Goal: Information Seeking & Learning: Find specific fact

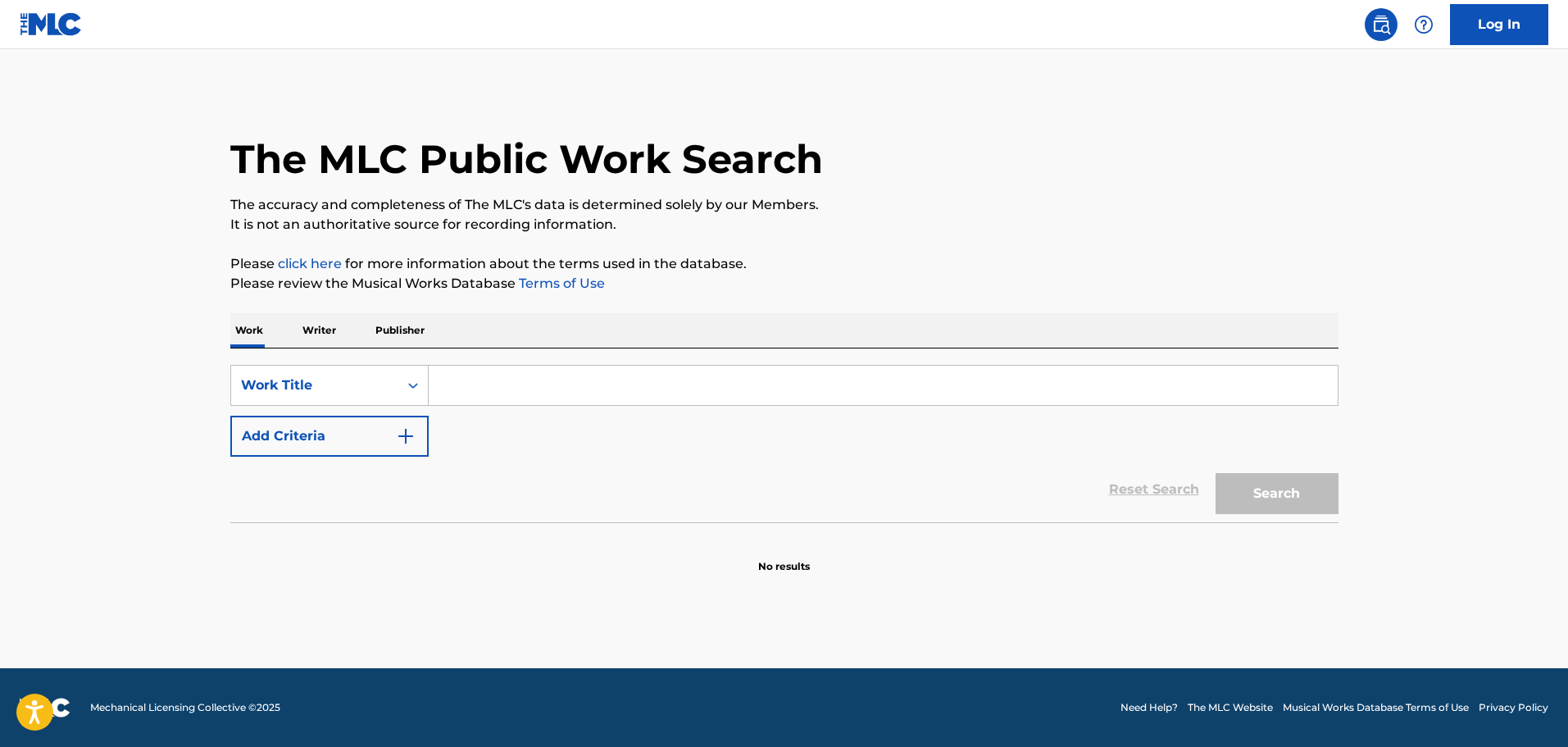
click at [483, 393] on input "Search Form" at bounding box center [883, 385] width 909 height 39
paste input "Nadie Te Tira"
type input "Nadie Te Tira"
click at [1306, 488] on button "Search" at bounding box center [1277, 493] width 123 height 41
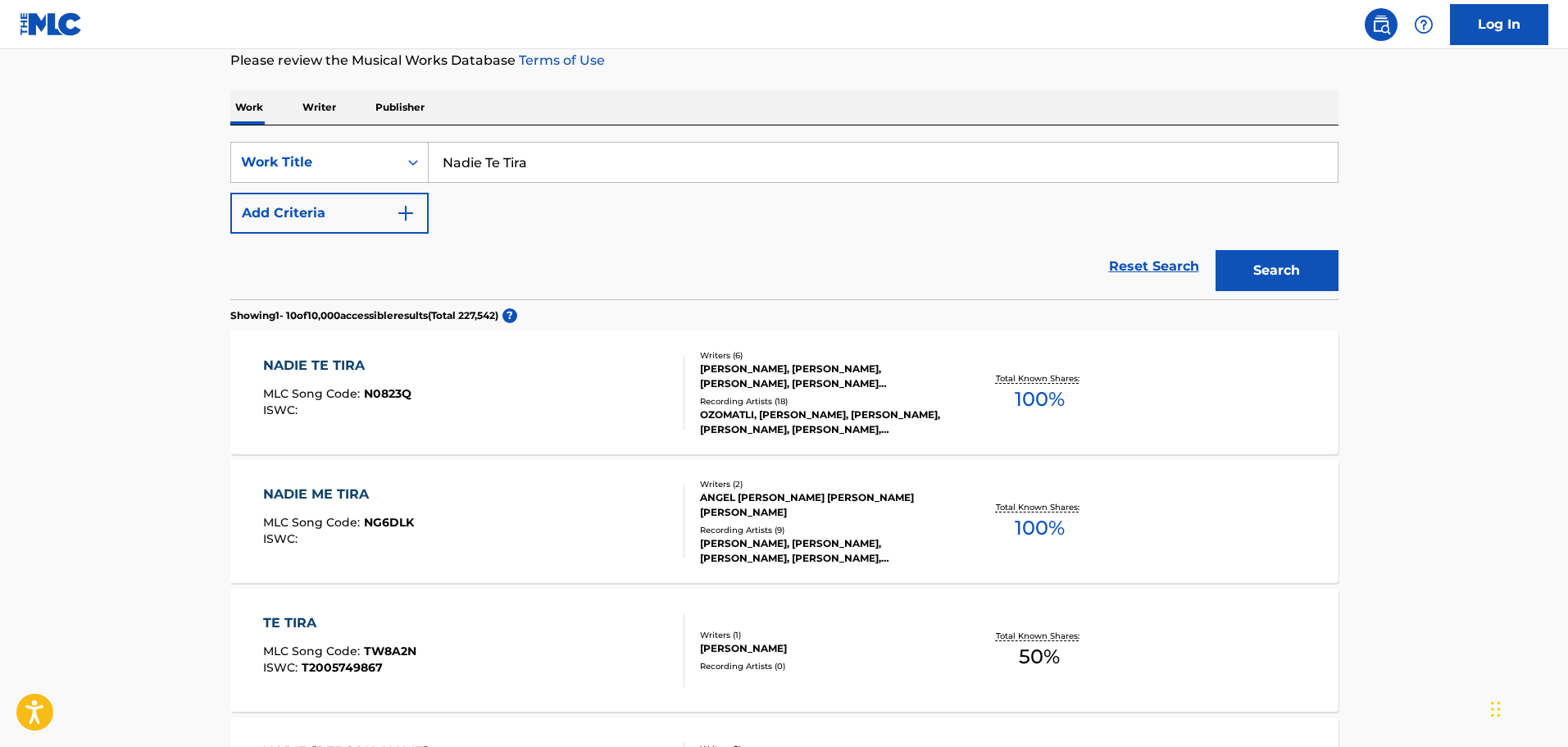
scroll to position [246, 0]
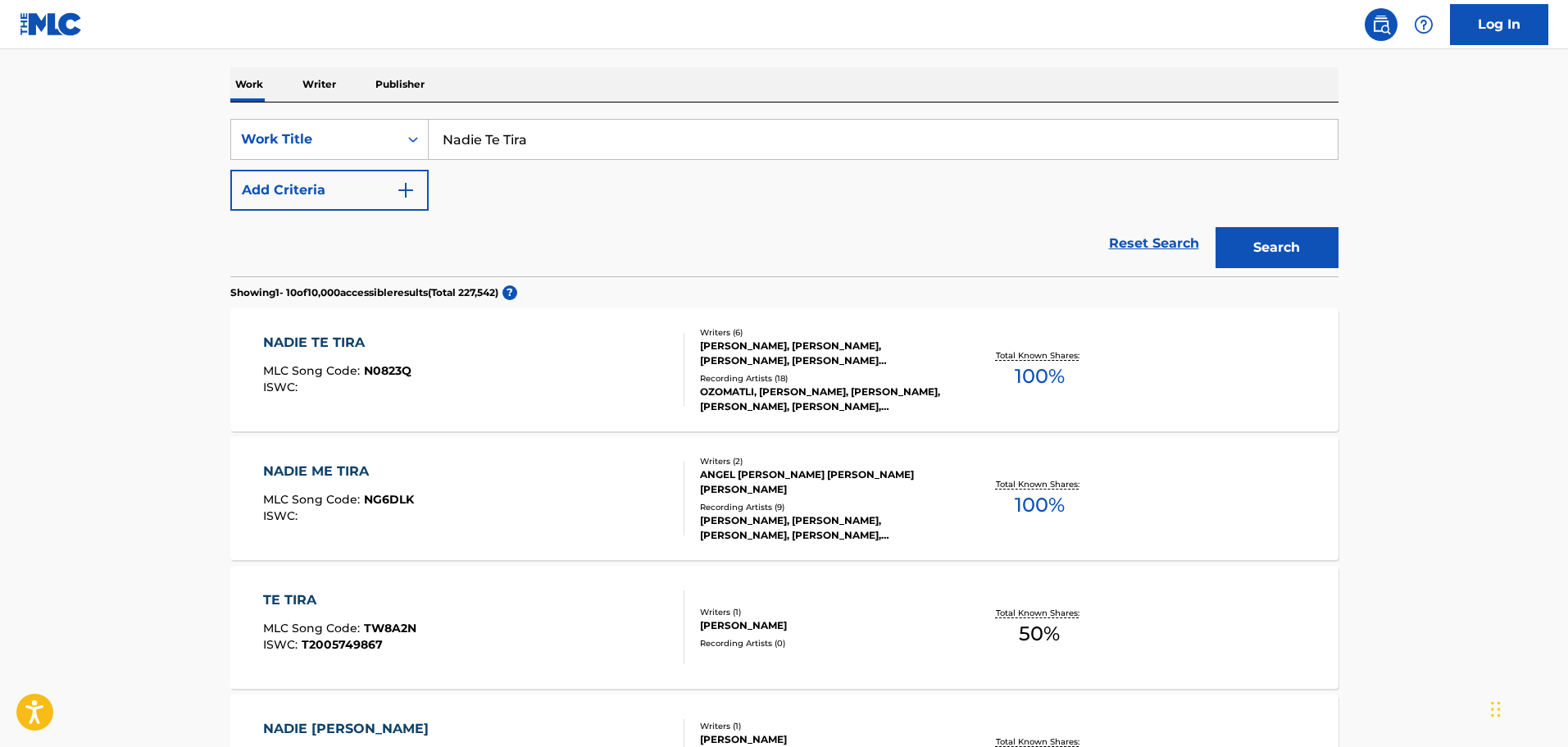
click at [524, 340] on div "NADIE TE TIRA MLC Song Code : N0823Q ISWC :" at bounding box center [474, 370] width 422 height 74
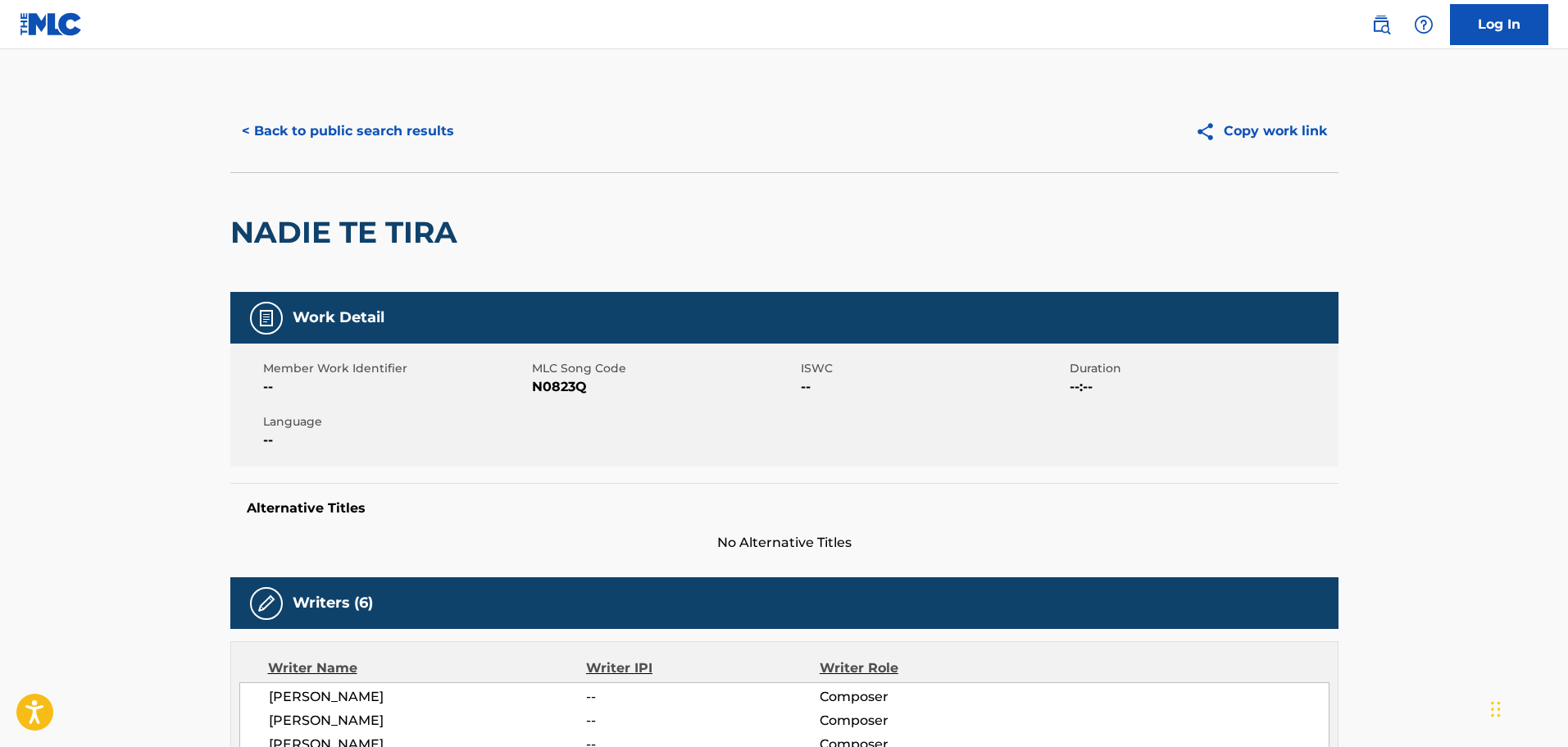
click at [377, 132] on button "< Back to public search results" at bounding box center [348, 131] width 235 height 41
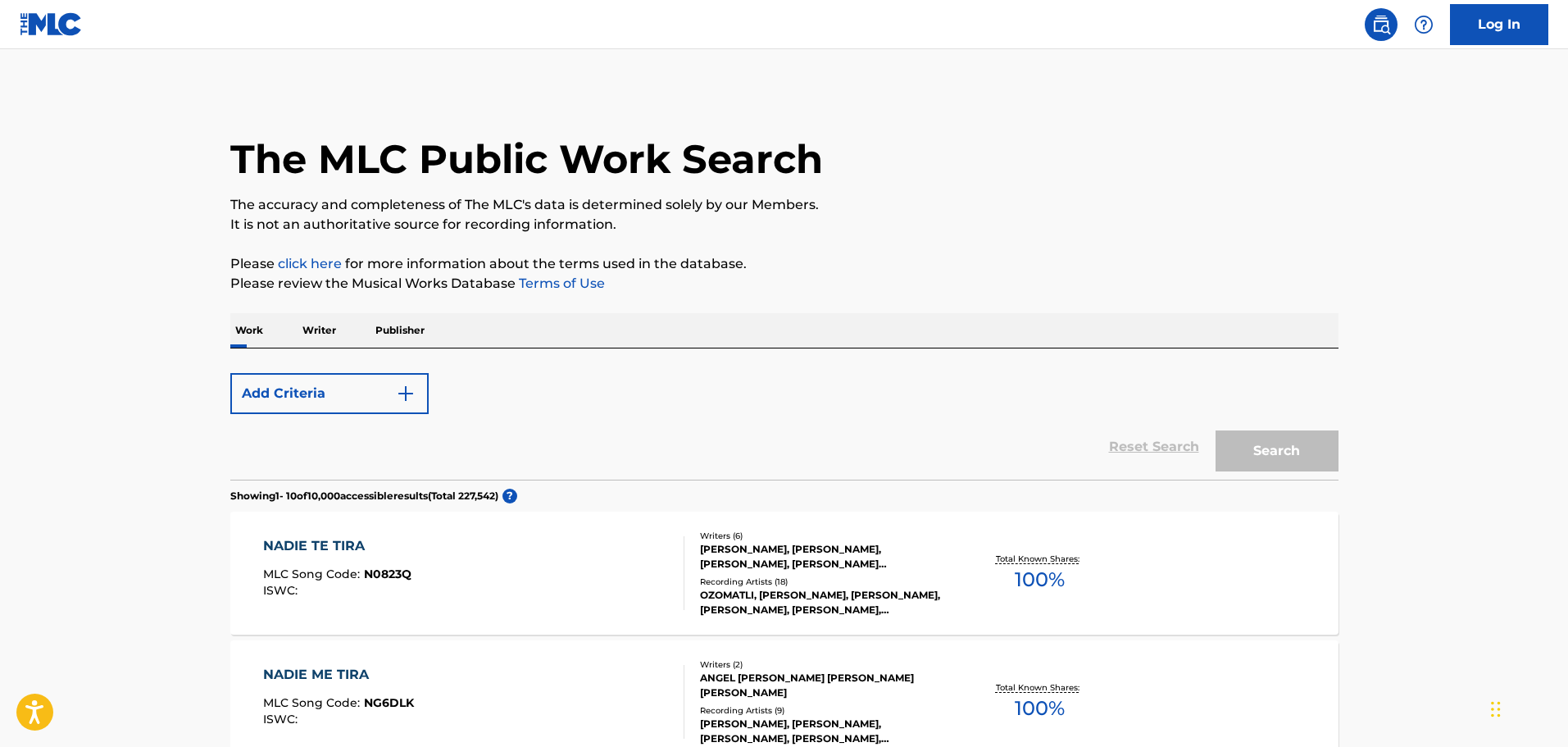
scroll to position [246, 0]
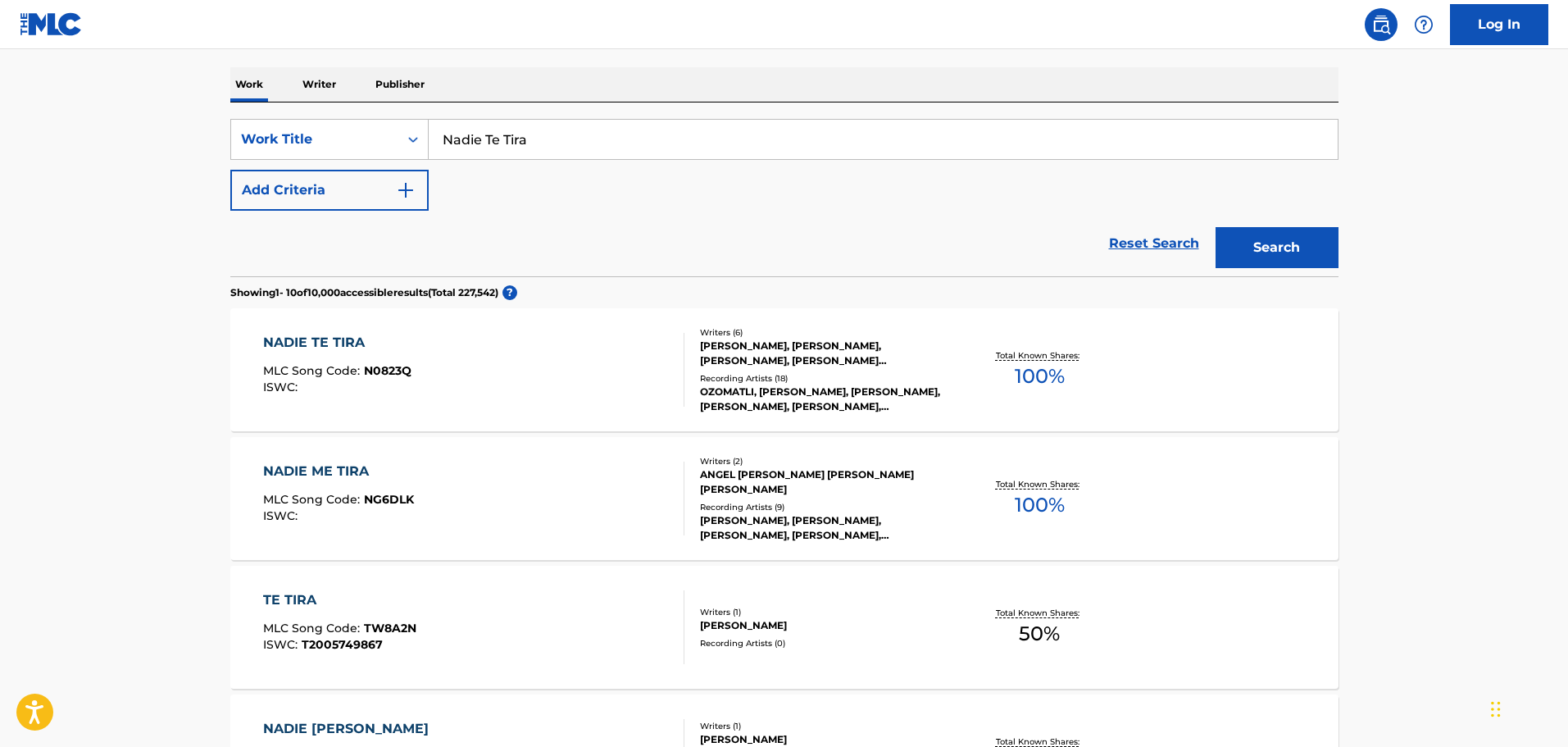
drag, startPoint x: 537, startPoint y: 126, endPoint x: 433, endPoint y: 126, distance: 104.0
click at [430, 125] on input "Nadie Te Tira" at bounding box center [883, 139] width 909 height 39
paste input "[PERSON_NAME]"
type input "[PERSON_NAME]"
click at [1272, 246] on button "Search" at bounding box center [1277, 247] width 123 height 41
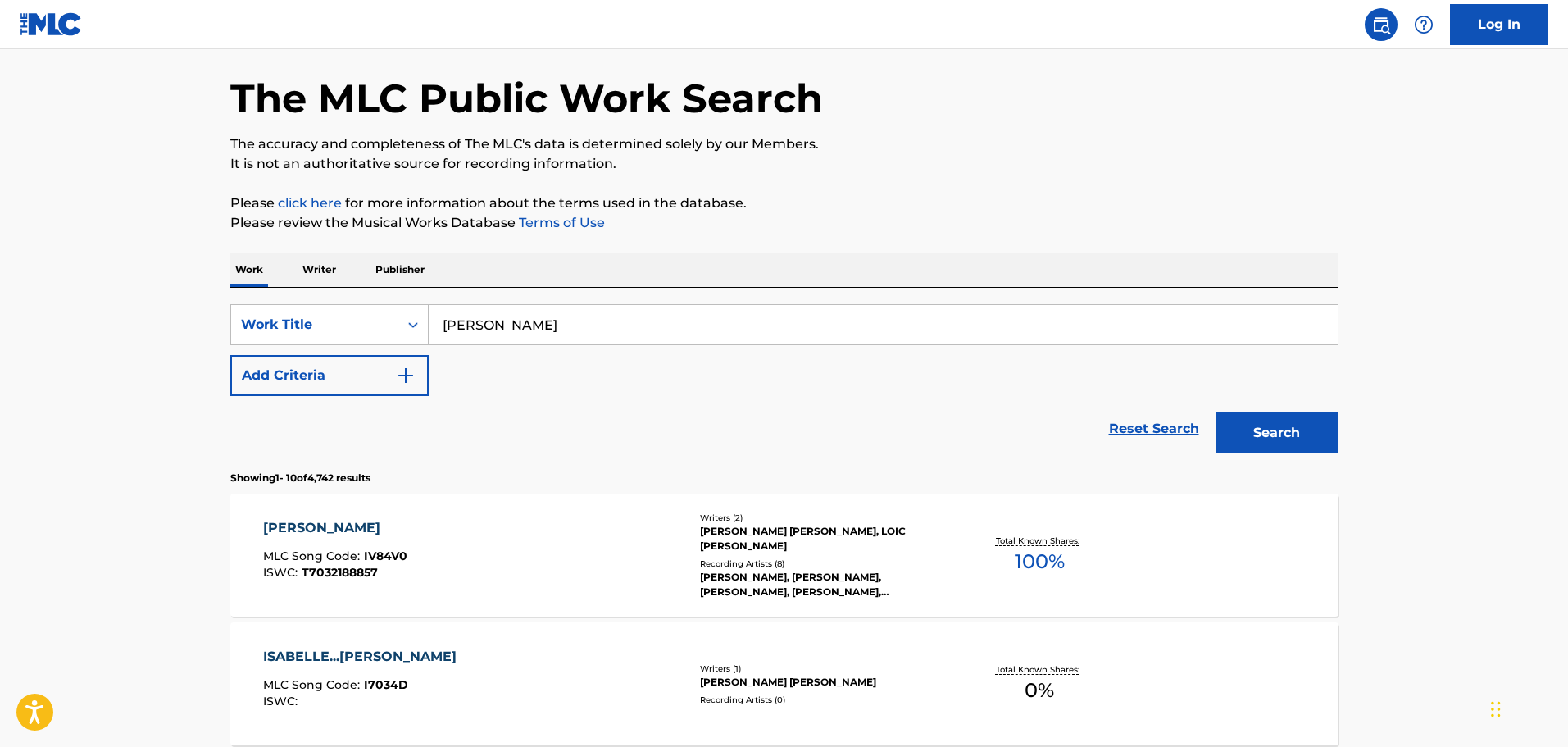
scroll to position [0, 0]
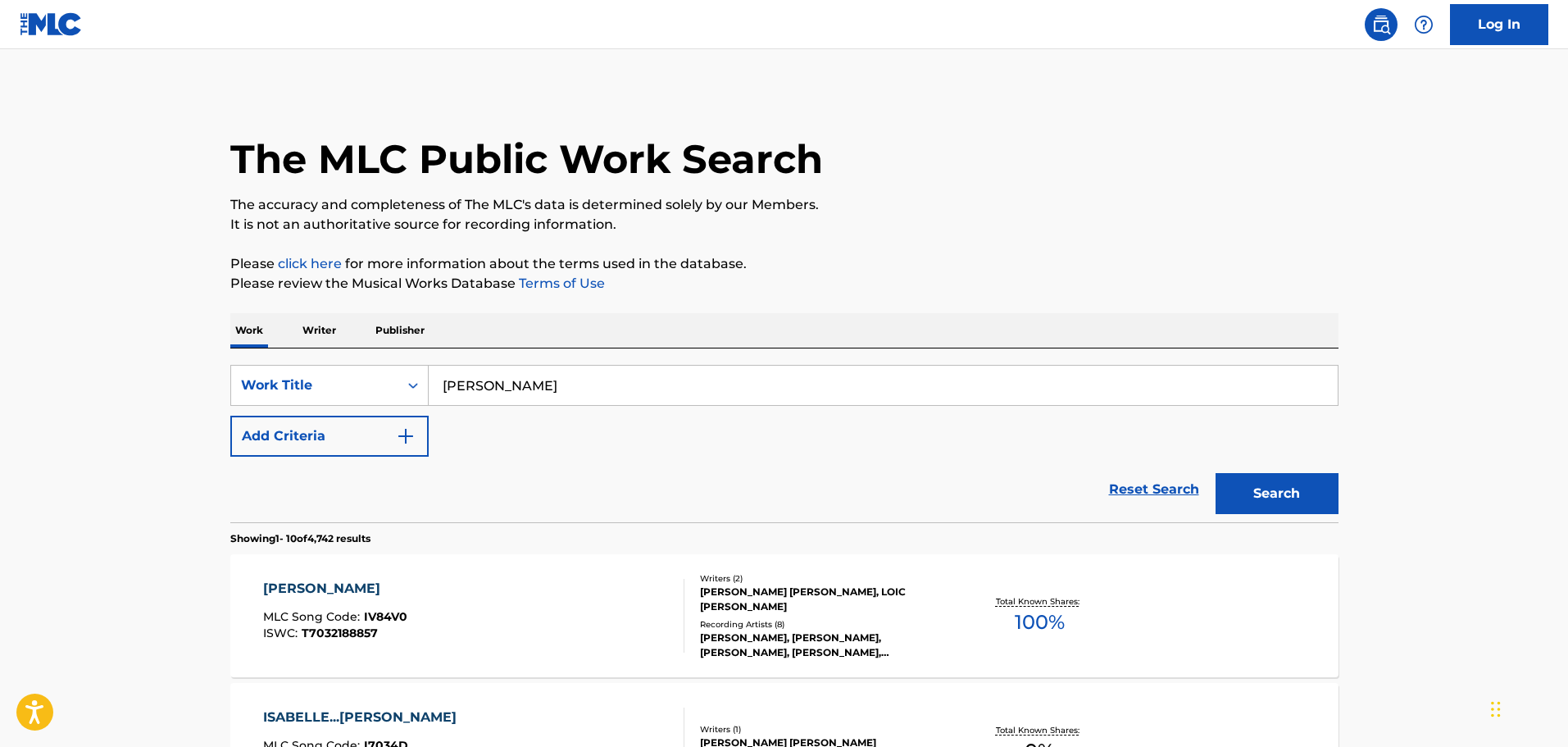
drag, startPoint x: 388, startPoint y: 450, endPoint x: 398, endPoint y: 444, distance: 11.7
click at [391, 448] on button "Add Criteria" at bounding box center [330, 436] width 199 height 41
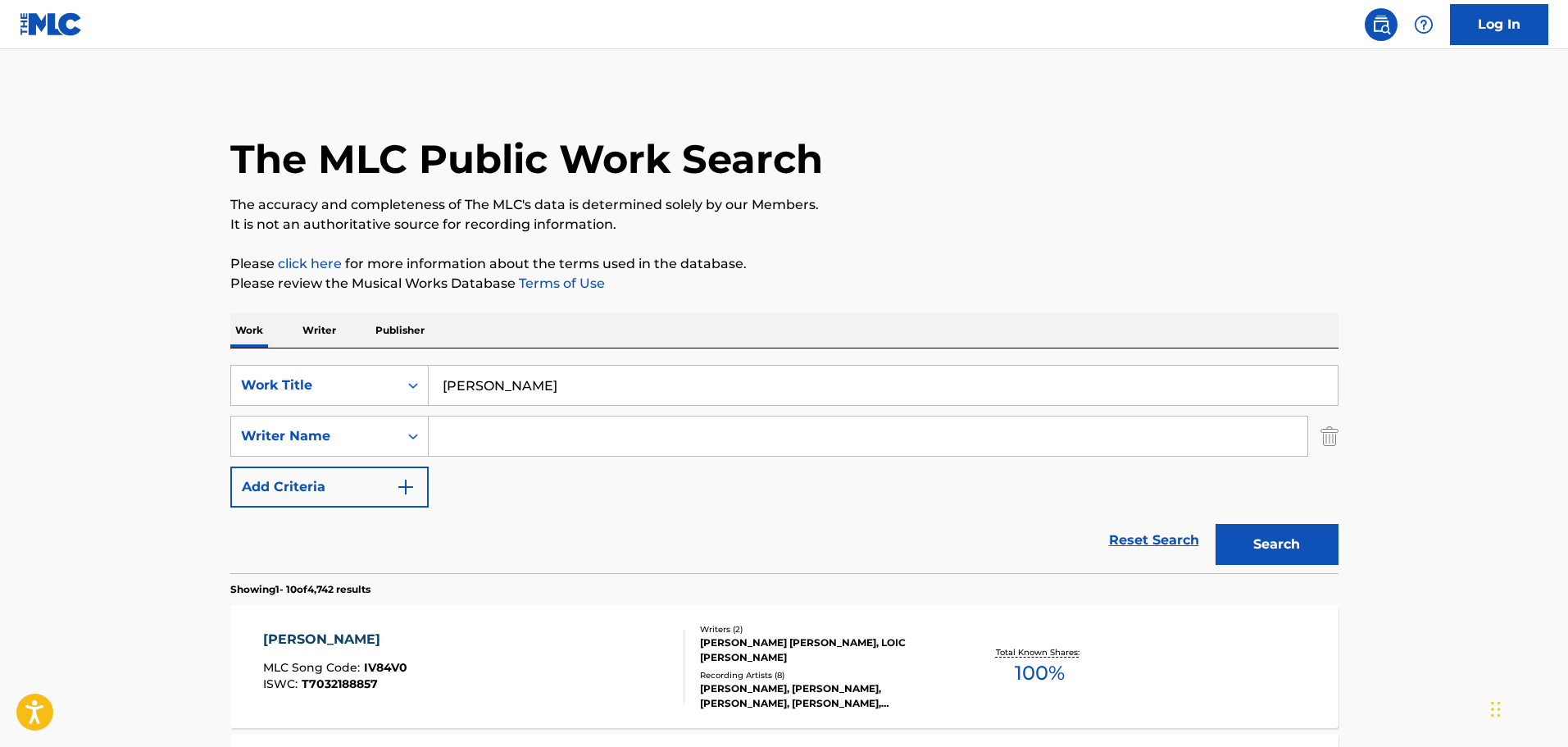
click at [483, 437] on input "Search Form" at bounding box center [867, 436] width 878 height 39
click at [478, 442] on input "Search Form" at bounding box center [867, 436] width 878 height 39
type input "W"
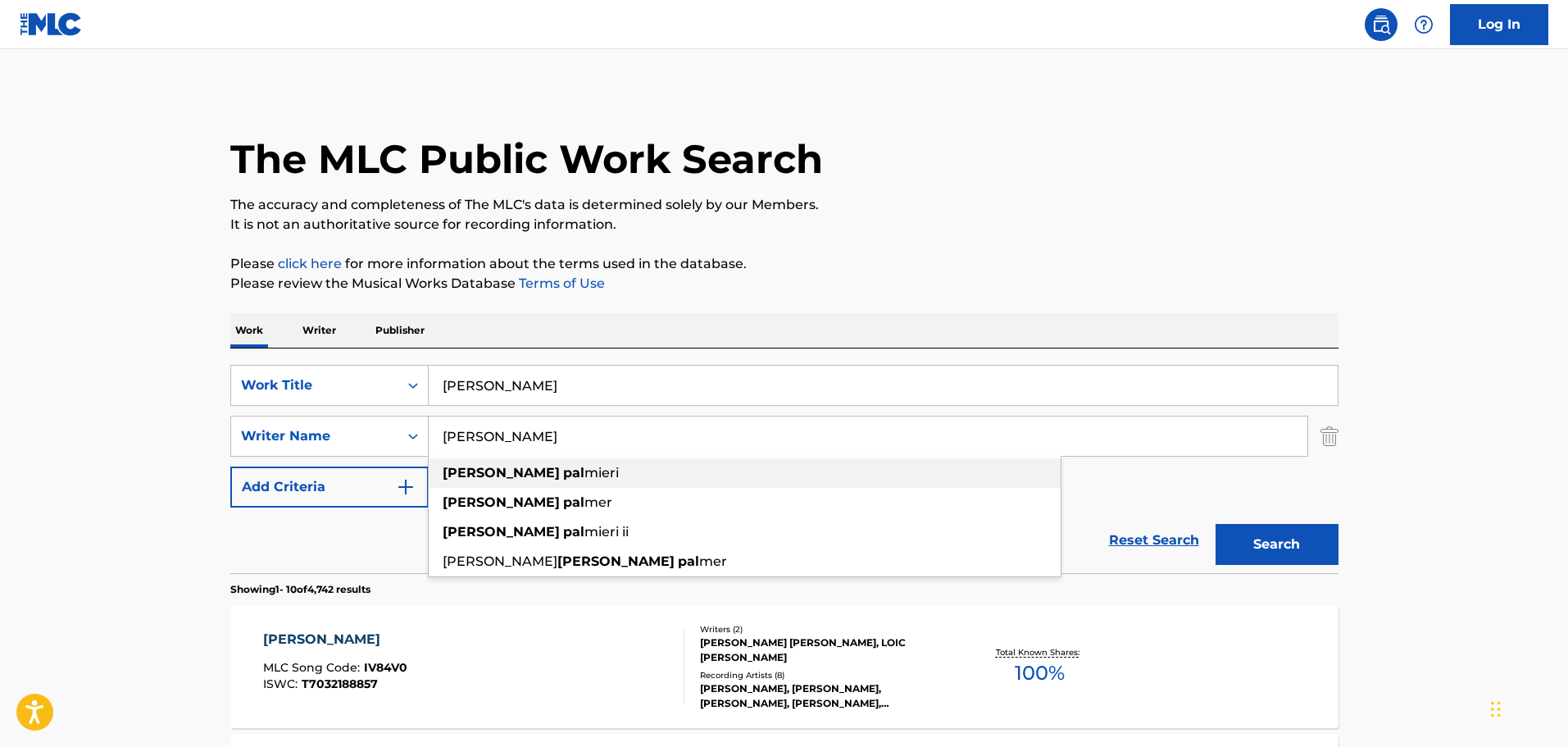
click at [477, 468] on strong "[PERSON_NAME]" at bounding box center [501, 473] width 117 height 16
type input "[PERSON_NAME]"
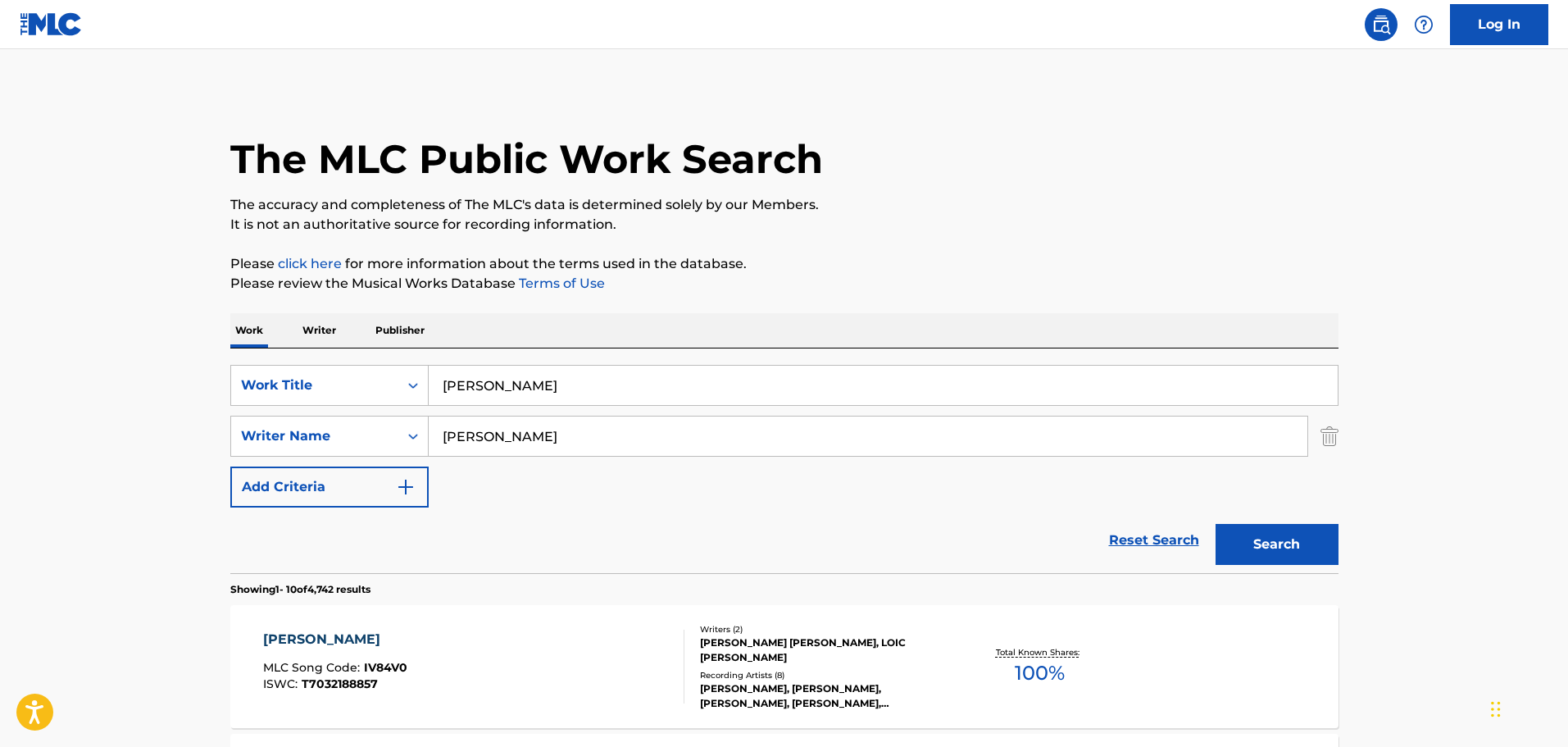
click at [1307, 544] on button "Search" at bounding box center [1277, 544] width 123 height 41
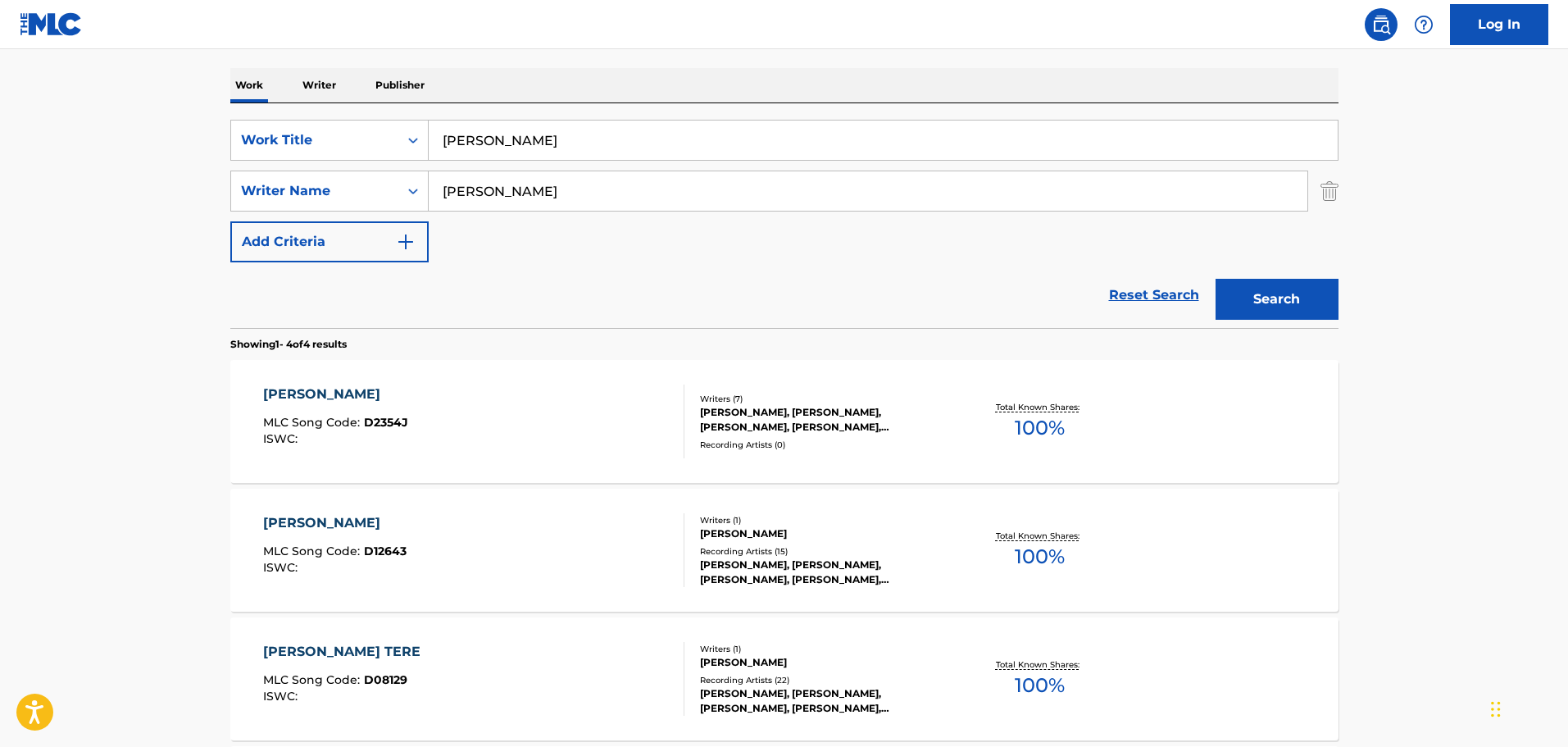
scroll to position [246, 0]
click at [477, 526] on div "[PERSON_NAME] MLC Song Code : D12643 ISWC :" at bounding box center [474, 550] width 422 height 74
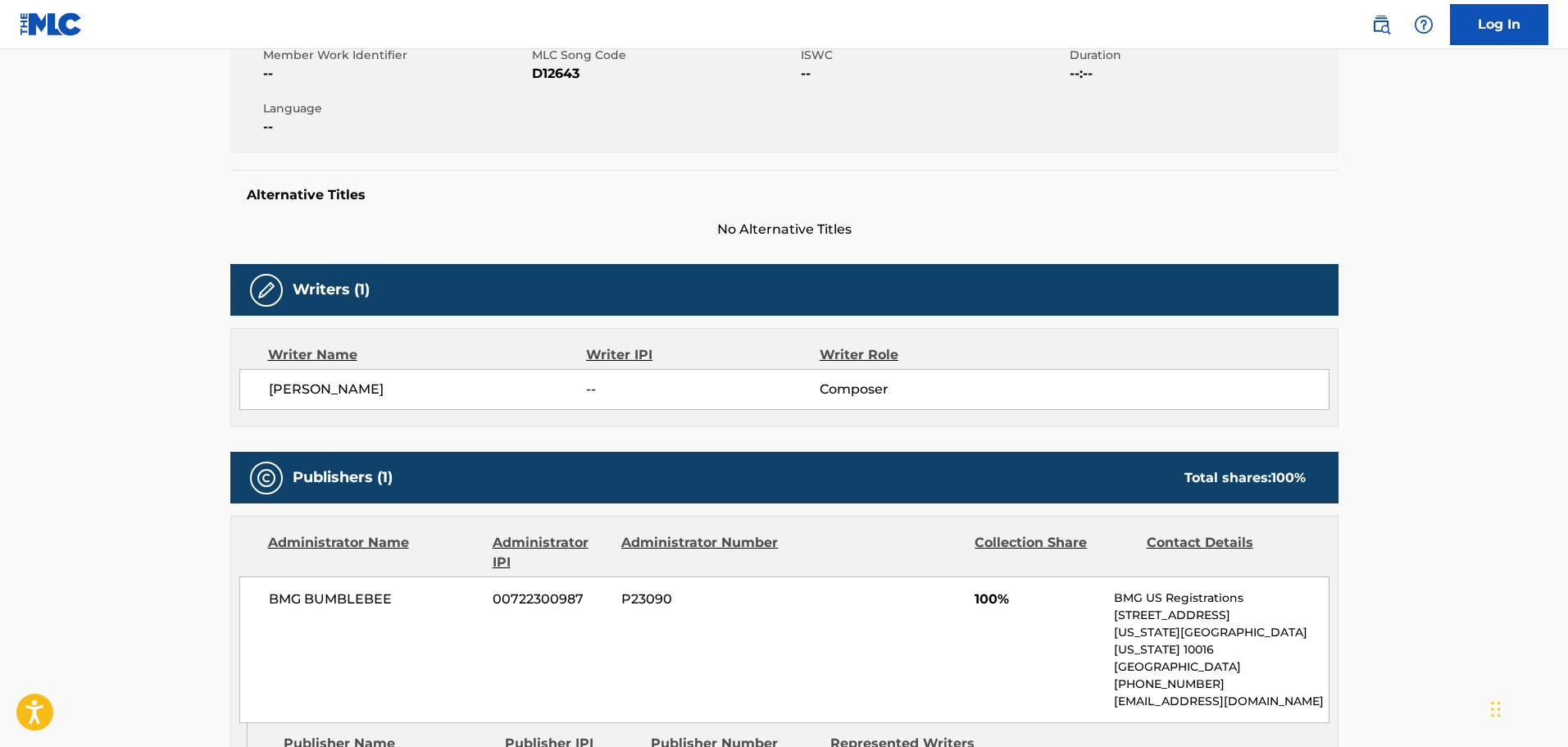
scroll to position [246, 0]
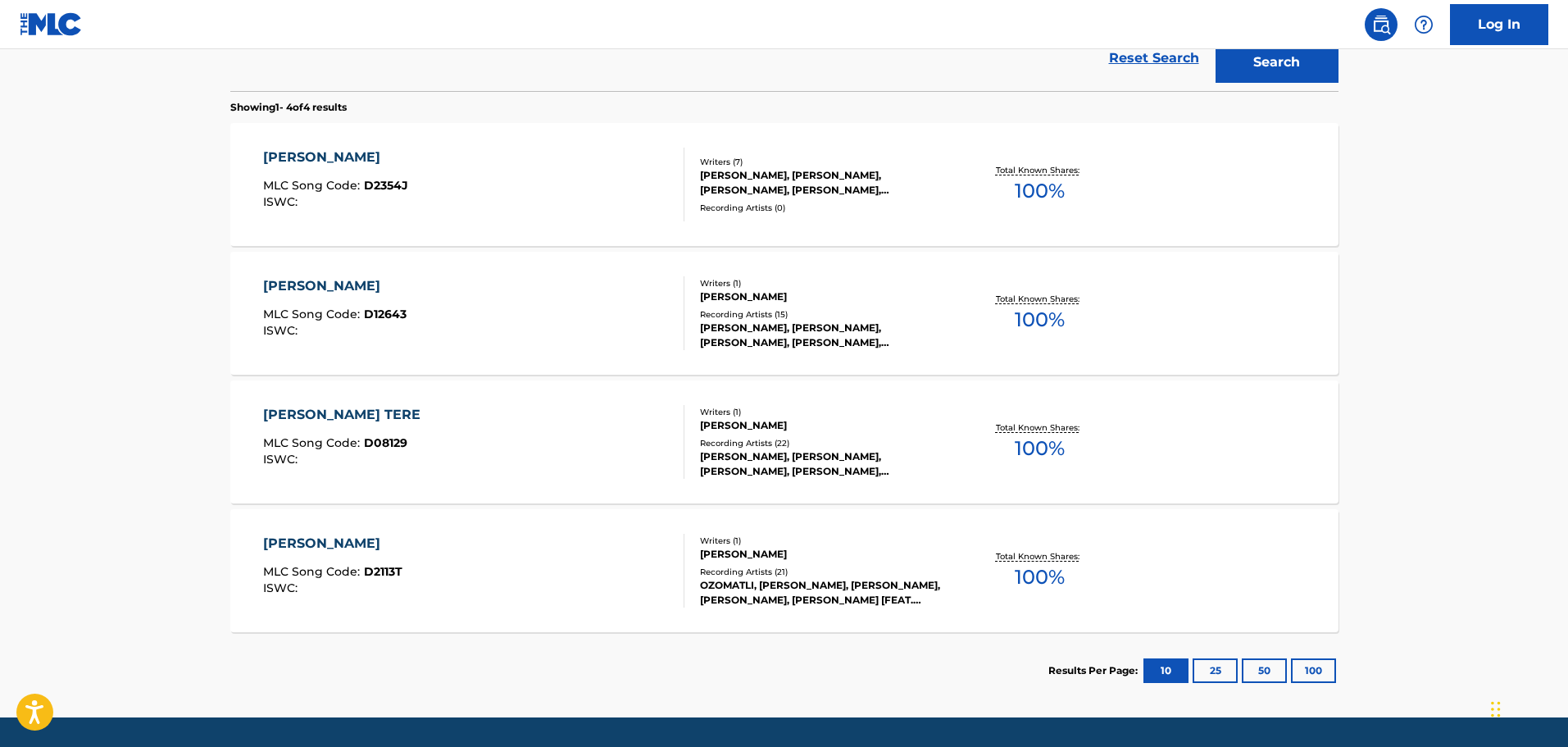
scroll to position [492, 0]
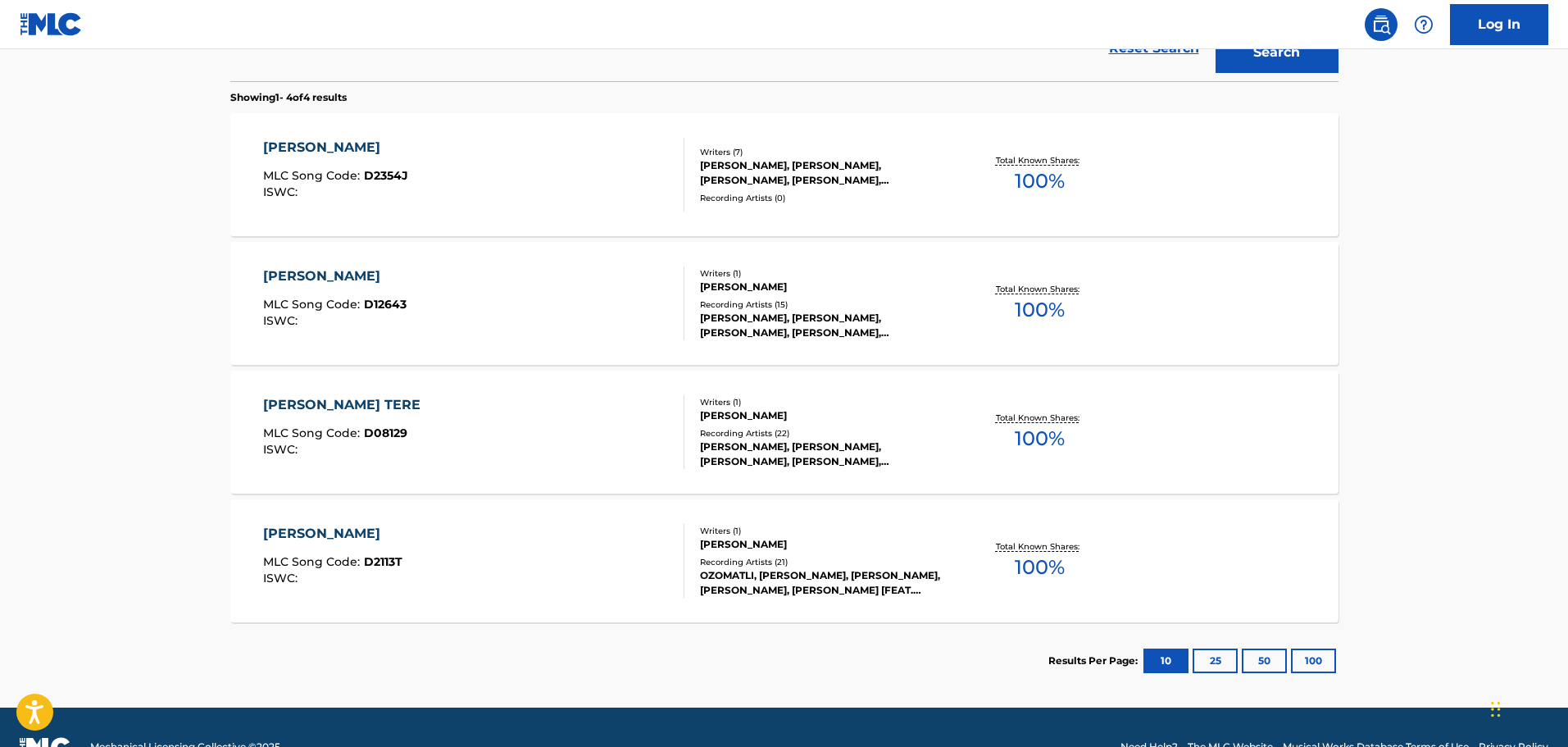
click at [557, 575] on div "[PERSON_NAME] MLC Song Code : D2113T ISWC :" at bounding box center [474, 561] width 422 height 74
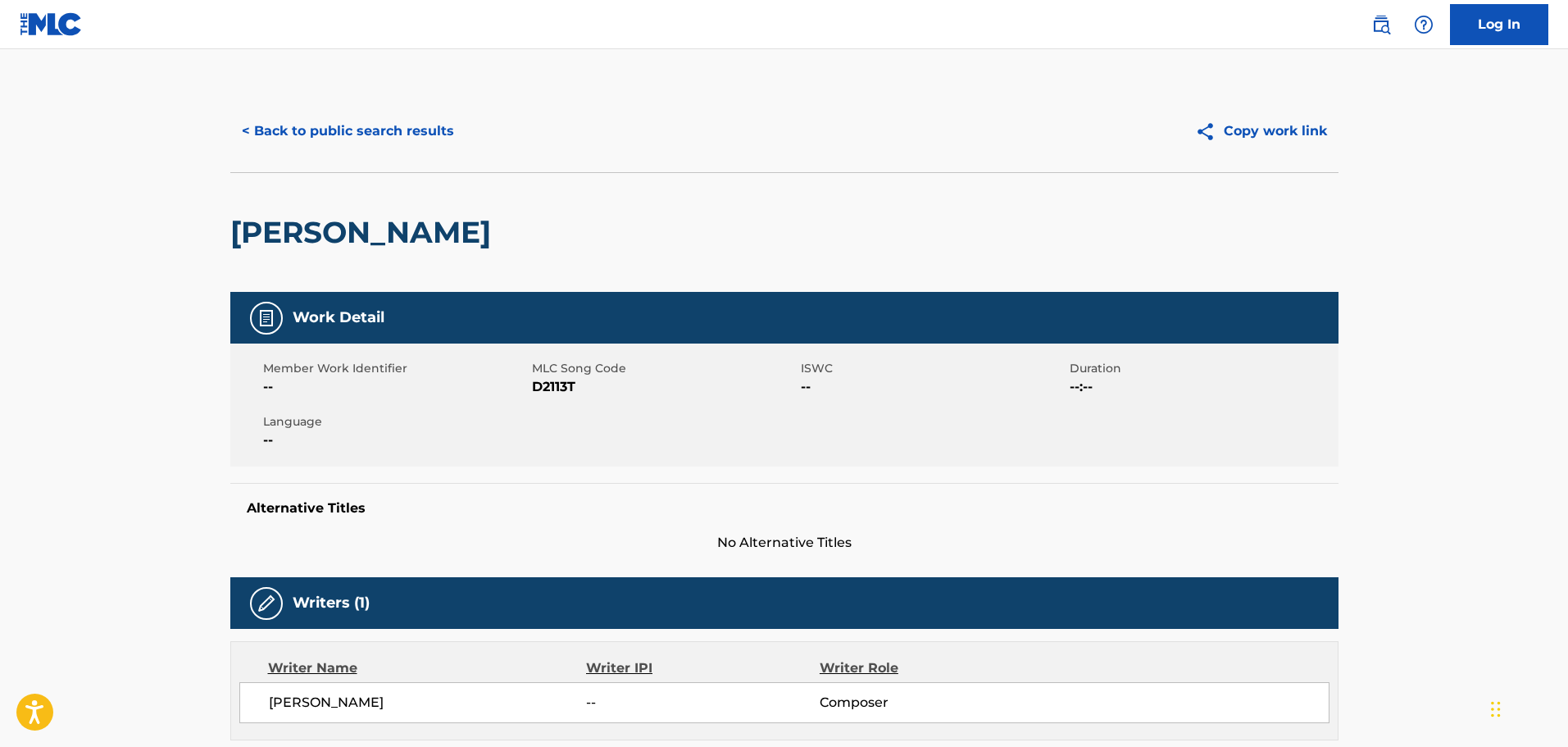
click at [279, 122] on button "< Back to public search results" at bounding box center [348, 131] width 235 height 41
